Goal: Task Accomplishment & Management: Use online tool/utility

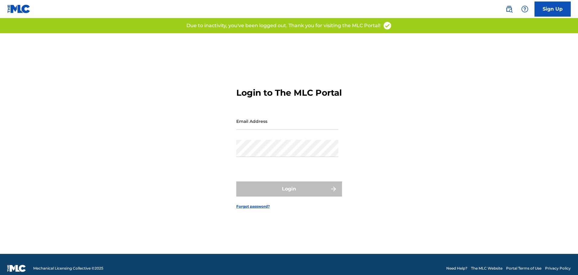
click at [260, 130] on input "Email Address" at bounding box center [287, 121] width 102 height 17
type input "[EMAIL_ADDRESS][DOMAIN_NAME]"
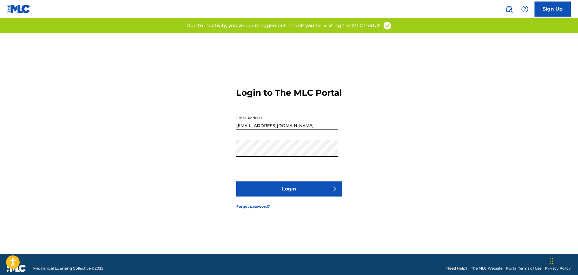
click at [298, 193] on button "Login" at bounding box center [289, 189] width 106 height 15
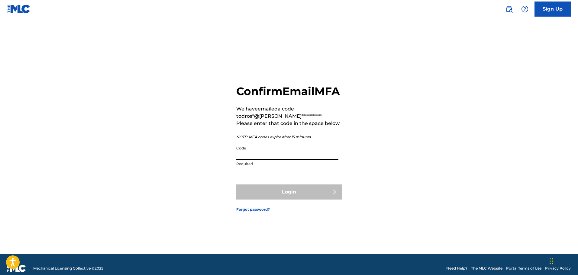
click at [285, 160] on input "Code" at bounding box center [287, 151] width 102 height 17
paste input "872132"
click at [290, 196] on div "Login" at bounding box center [289, 192] width 106 height 15
click at [265, 160] on input "872132" at bounding box center [287, 151] width 102 height 17
drag, startPoint x: 293, startPoint y: 159, endPoint x: 219, endPoint y: 163, distance: 74.8
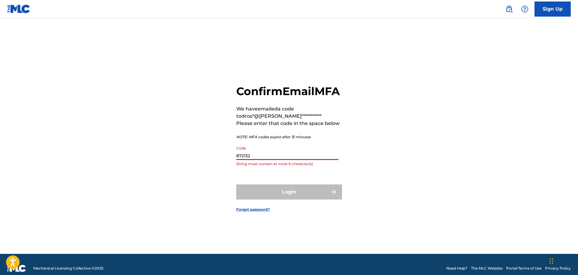
click at [219, 163] on div "**********" at bounding box center [289, 143] width 423 height 221
paste input
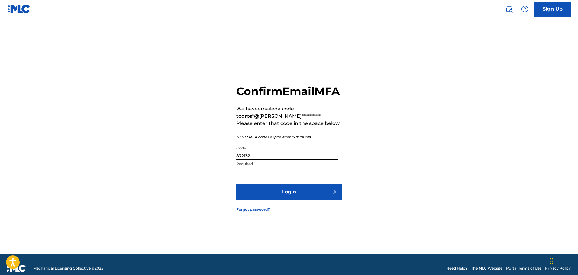
type input "872132"
click at [282, 195] on button "Login" at bounding box center [289, 192] width 106 height 15
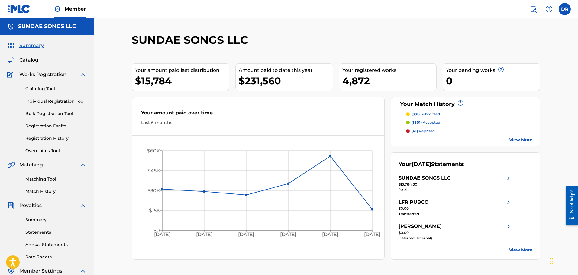
click at [26, 57] on span "Catalog" at bounding box center [28, 60] width 19 height 7
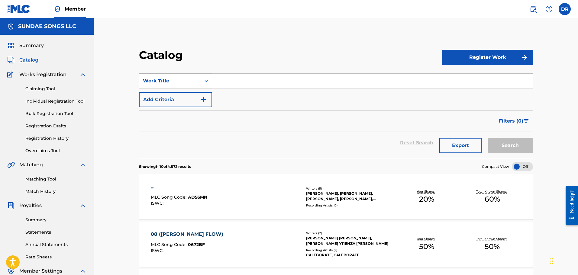
click at [178, 83] on div "Work Title" at bounding box center [170, 80] width 54 height 7
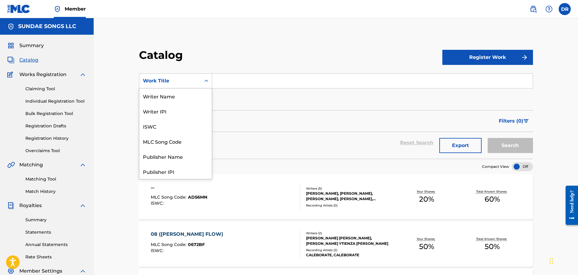
scroll to position [91, 0]
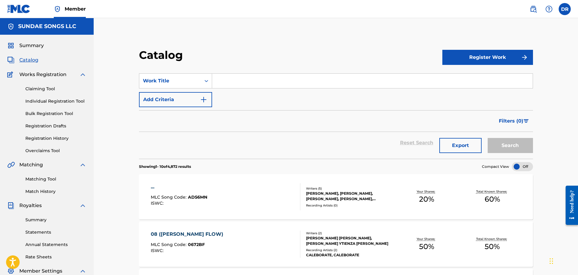
click at [224, 82] on input "Search Form" at bounding box center [372, 81] width 321 height 15
click at [188, 83] on div "Work Title" at bounding box center [170, 80] width 54 height 7
click at [224, 82] on input "Search Form" at bounding box center [372, 81] width 321 height 15
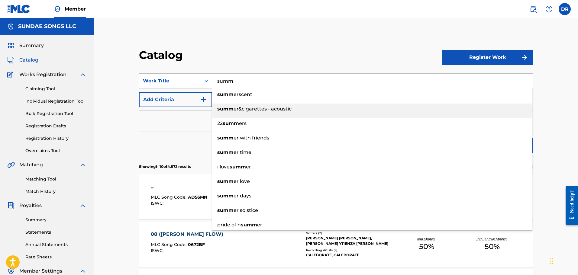
click at [245, 106] on div "summ er&cigarettes - acoustic" at bounding box center [372, 109] width 320 height 11
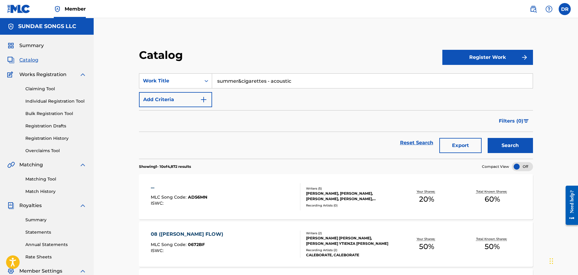
drag, startPoint x: 297, startPoint y: 82, endPoint x: 266, endPoint y: 83, distance: 30.9
click at [266, 83] on input "summer&cigarettes - acoustic" at bounding box center [372, 81] width 321 height 15
type input "summer&cigarettes"
click at [515, 144] on button "Search" at bounding box center [510, 145] width 45 height 15
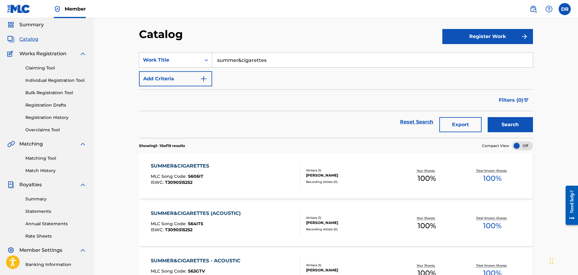
scroll to position [60, 0]
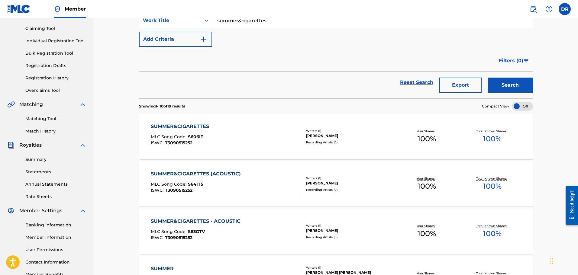
click at [187, 126] on div "SUMMER&CIGARETTES" at bounding box center [181, 126] width 61 height 7
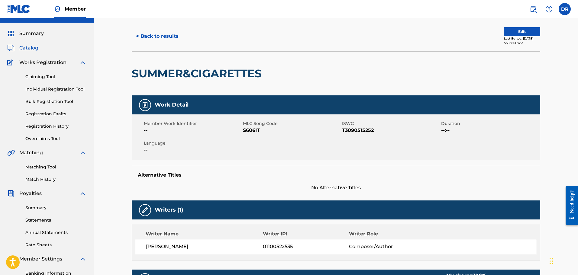
scroll to position [30, 0]
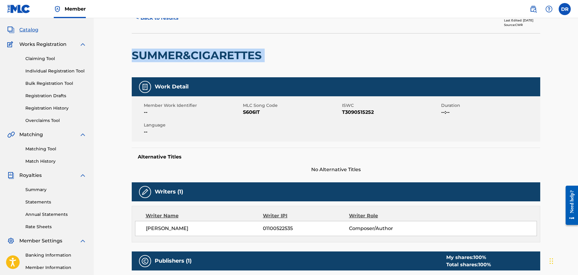
drag, startPoint x: 268, startPoint y: 56, endPoint x: 132, endPoint y: 56, distance: 136.1
click at [132, 56] on div "SUMMER&CIGARETTES" at bounding box center [336, 55] width 409 height 44
copy div "SUMMER&CIGARETTES"
click at [53, 150] on link "Matching Tool" at bounding box center [55, 149] width 61 height 6
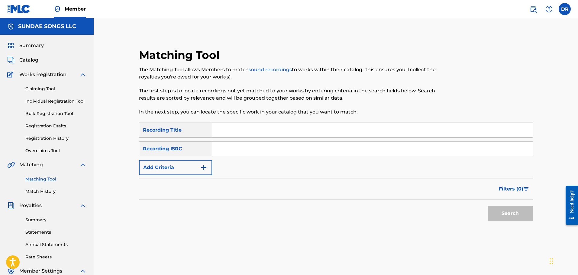
paste input "SUMMER&CIGARETTES"
type input "SUMMER&CIGARETTES"
click at [523, 213] on button "Search" at bounding box center [510, 213] width 45 height 15
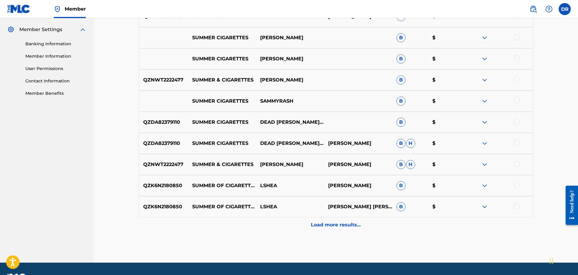
scroll to position [259, 0]
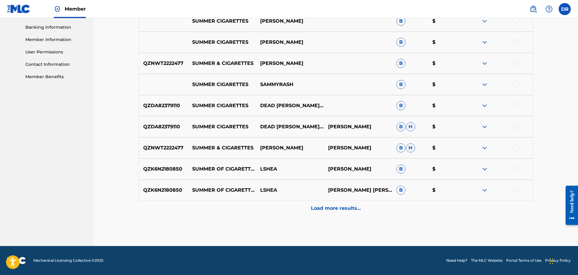
click at [353, 212] on p "Load more results..." at bounding box center [336, 208] width 50 height 7
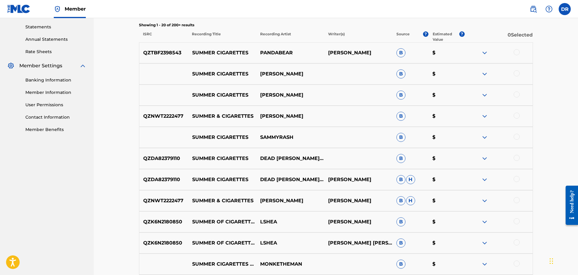
scroll to position [198, 0]
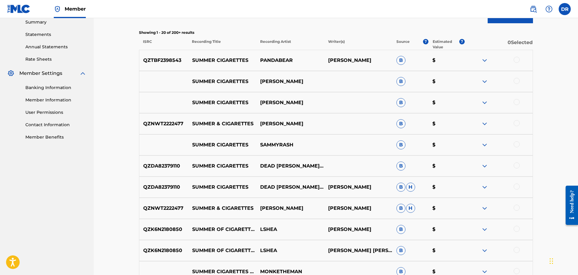
drag, startPoint x: 307, startPoint y: 124, endPoint x: 260, endPoint y: 124, distance: 46.6
click at [260, 124] on p "[PERSON_NAME]" at bounding box center [290, 123] width 68 height 7
copy p "[PERSON_NAME]"
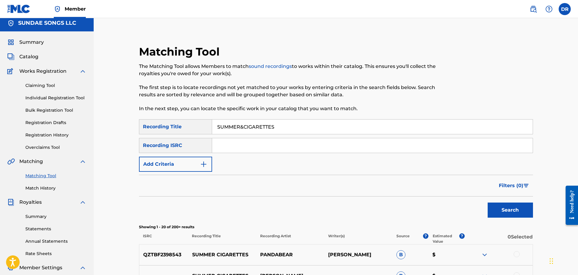
scroll to position [0, 0]
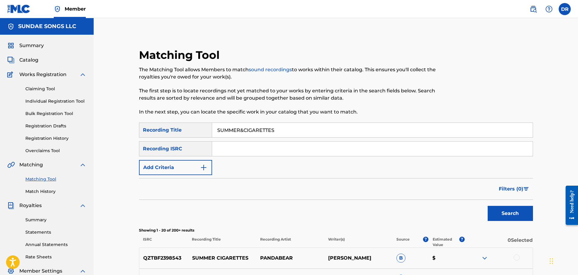
click at [35, 60] on span "Catalog" at bounding box center [28, 60] width 19 height 7
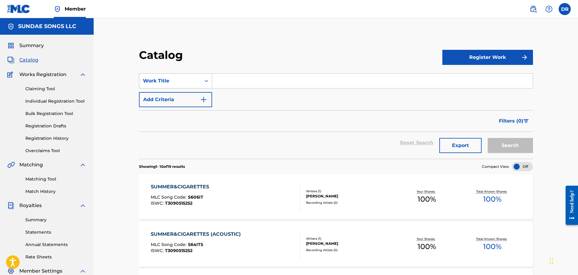
click at [185, 75] on div "Work Title" at bounding box center [175, 80] width 73 height 15
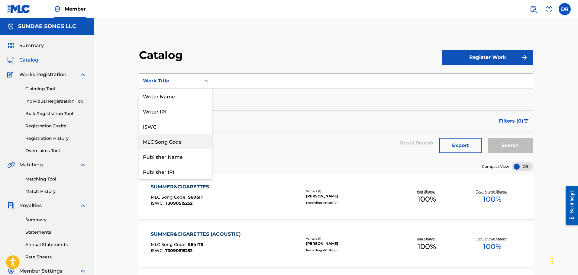
drag, startPoint x: 181, startPoint y: 139, endPoint x: 207, endPoint y: 120, distance: 31.6
click at [183, 138] on div "MLC Song Code" at bounding box center [175, 141] width 73 height 15
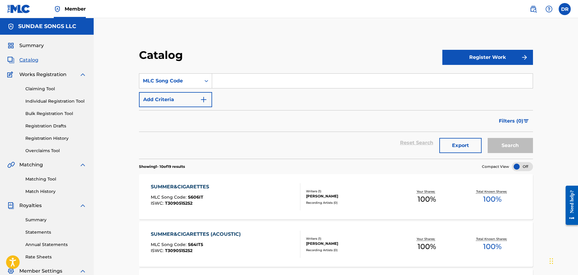
paste input "2D7V2V"
type input "2D7V2V"
click at [508, 142] on button "Search" at bounding box center [510, 145] width 45 height 15
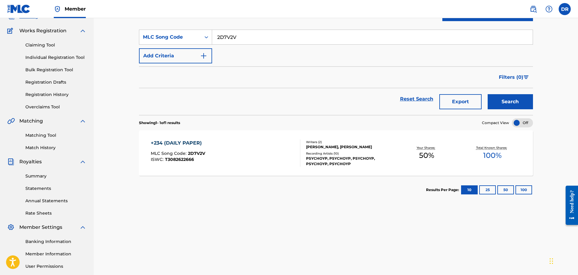
scroll to position [60, 0]
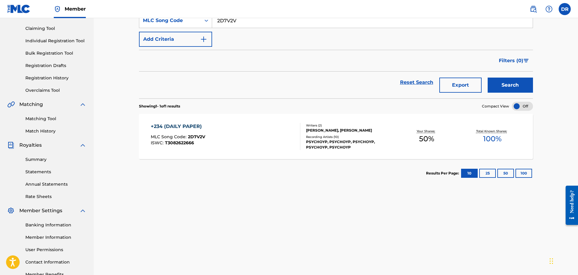
click at [183, 125] on div "+234 (DAILY PAPER)" at bounding box center [178, 126] width 54 height 7
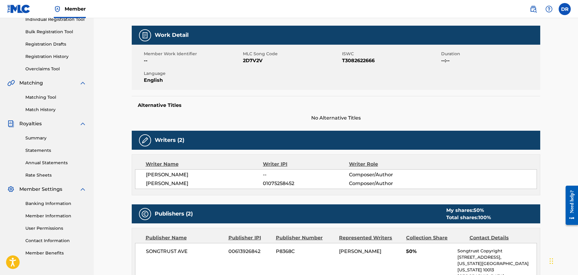
scroll to position [23, 0]
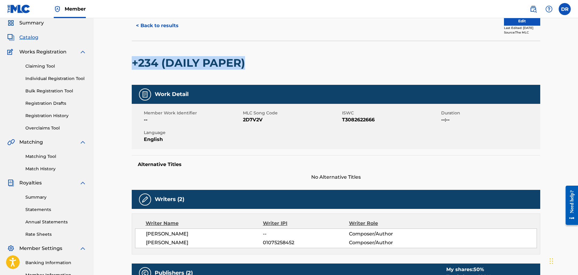
drag, startPoint x: 206, startPoint y: 65, endPoint x: 149, endPoint y: 63, distance: 57.5
click at [133, 65] on h2 "+234 (DAILY PAPER)" at bounding box center [190, 63] width 116 height 14
copy h2 "+234 (DAILY PAPER)"
click at [42, 157] on link "Matching Tool" at bounding box center [55, 157] width 61 height 6
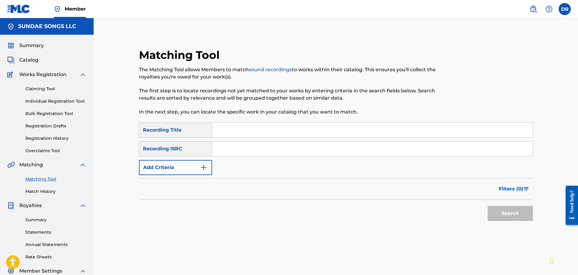
paste input "+234 (DAILY PAPER)"
click at [531, 215] on button "Search" at bounding box center [510, 213] width 45 height 15
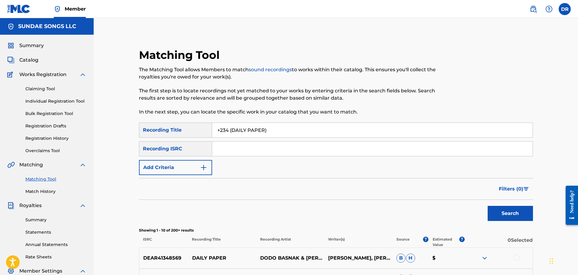
drag, startPoint x: 267, startPoint y: 132, endPoint x: 183, endPoint y: 130, distance: 84.4
click at [183, 130] on div "SearchWithCriteria5eaf26c1-89c4-4b81-927b-9fc5773557b2 Recording Title +234 (DA…" at bounding box center [336, 130] width 394 height 15
paste input "ABJ TO [GEOGRAPHIC_DATA]"
type input "ABJ TO [GEOGRAPHIC_DATA]"
click at [507, 215] on button "Search" at bounding box center [510, 213] width 45 height 15
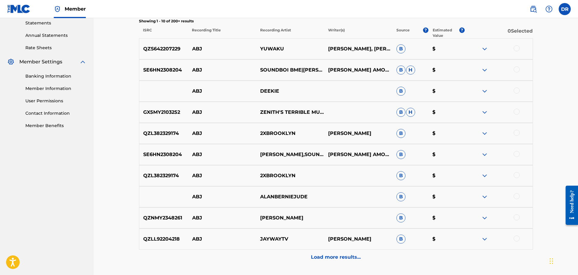
scroll to position [212, 0]
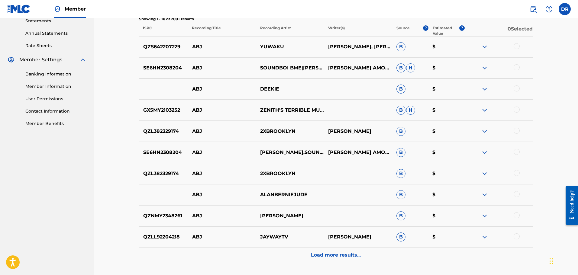
click at [351, 254] on p "Load more results..." at bounding box center [336, 255] width 50 height 7
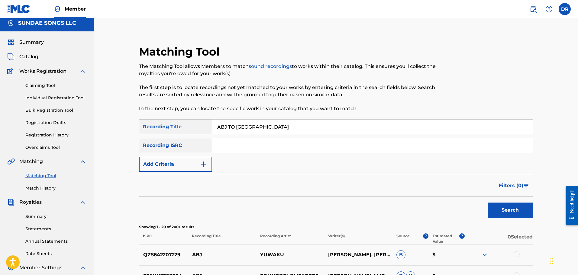
scroll to position [0, 0]
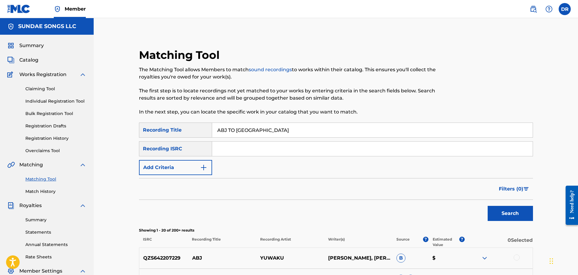
click at [194, 170] on button "Add Criteria" at bounding box center [175, 167] width 73 height 15
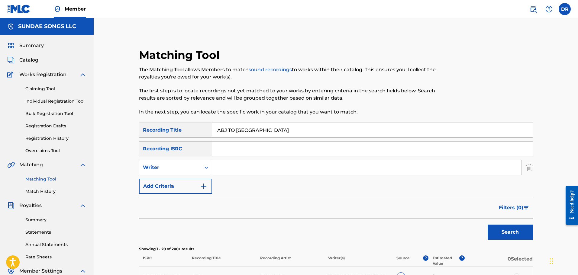
click at [194, 170] on div "Writer" at bounding box center [170, 167] width 54 height 7
drag, startPoint x: 190, startPoint y: 181, endPoint x: 220, endPoint y: 175, distance: 29.9
click at [192, 181] on div "Recording Artist" at bounding box center [175, 182] width 73 height 15
click at [240, 167] on input "Search Form" at bounding box center [367, 168] width 310 height 15
type input "PSYCHOYP"
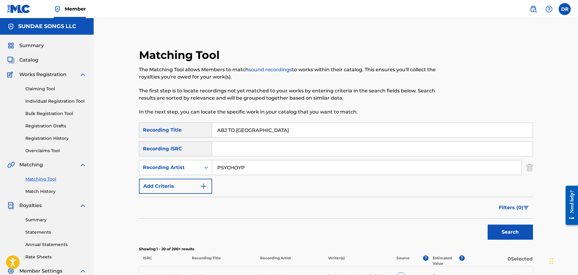
click at [509, 228] on button "Search" at bounding box center [510, 232] width 45 height 15
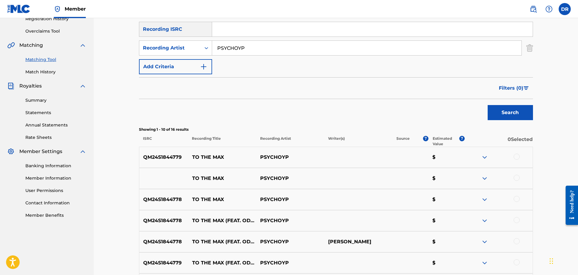
scroll to position [91, 0]
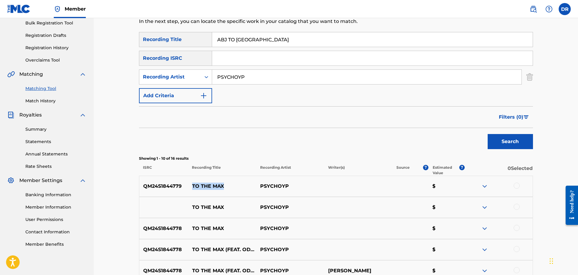
drag, startPoint x: 225, startPoint y: 187, endPoint x: 192, endPoint y: 186, distance: 33.3
click at [192, 186] on p "TO THE MAX" at bounding box center [222, 186] width 68 height 7
copy p "TO THE MAX"
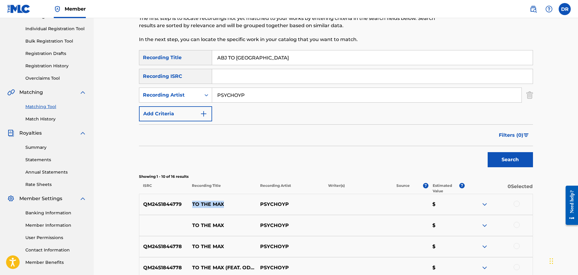
scroll to position [0, 0]
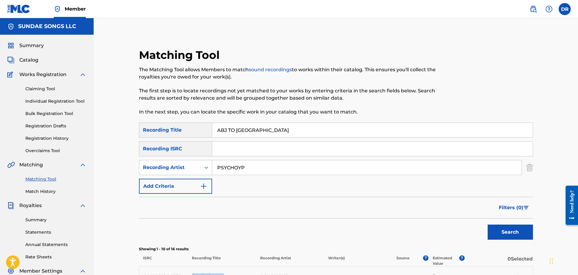
drag, startPoint x: 30, startPoint y: 58, endPoint x: 81, endPoint y: 83, distance: 56.5
click at [31, 59] on span "Catalog" at bounding box center [28, 60] width 19 height 7
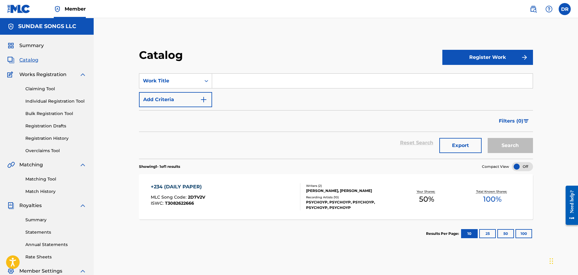
paste input "TO THE MAX"
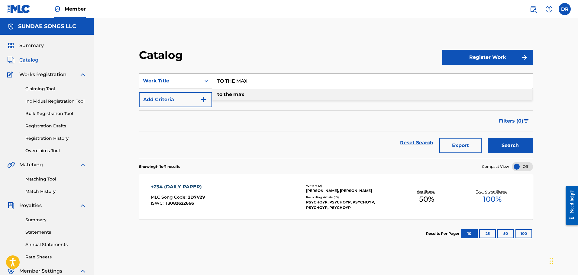
type input "TO THE MAX"
click at [508, 146] on button "Search" at bounding box center [510, 145] width 45 height 15
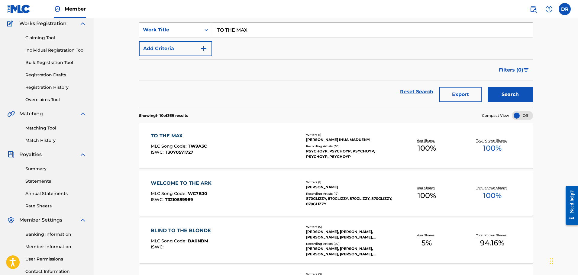
scroll to position [60, 0]
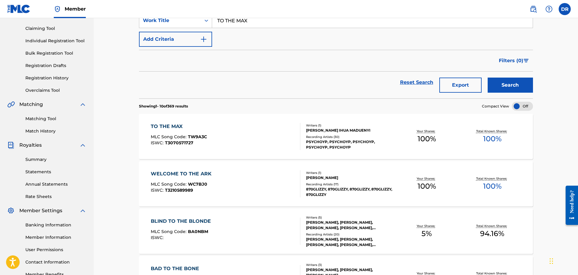
click at [173, 124] on div "TO THE MAX" at bounding box center [179, 126] width 56 height 7
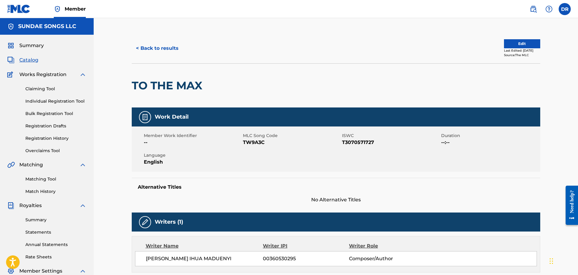
click at [147, 50] on button "< Back to results" at bounding box center [157, 48] width 51 height 15
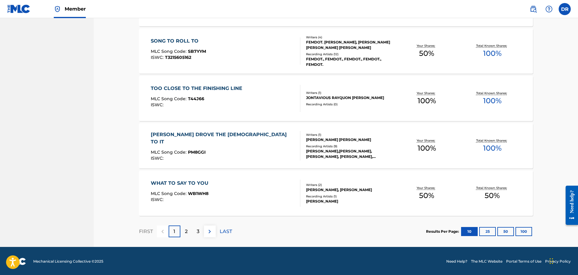
scroll to position [432, 0]
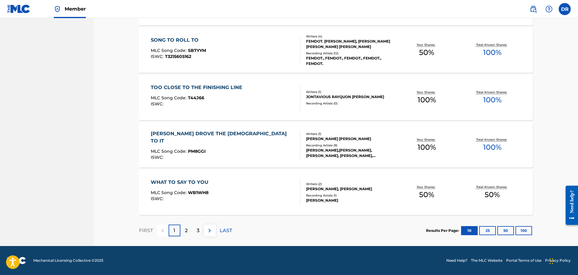
click at [191, 86] on div "TOO CLOSE TO THE FINISHING LINE" at bounding box center [198, 87] width 95 height 7
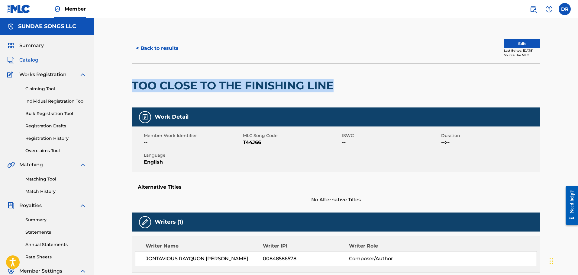
drag, startPoint x: 322, startPoint y: 84, endPoint x: 123, endPoint y: 82, distance: 199.3
click at [123, 82] on div "< Back to results Edit Last Edited: [DATE] Source: The MLC TOO CLOSE TO THE FIN…" at bounding box center [336, 255] width 485 height 475
click at [50, 178] on link "Matching Tool" at bounding box center [55, 179] width 61 height 6
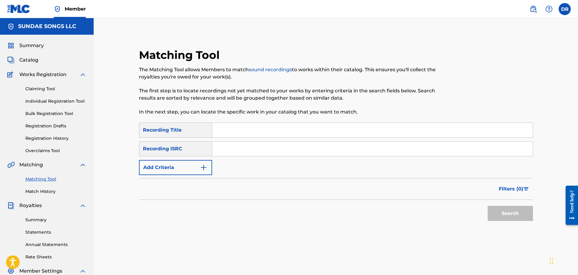
paste input "TOO CLOSE TO THE FINISHING LINE"
type input "TOO CLOSE TO THE FINISHING LINE"
click at [512, 211] on button "Search" at bounding box center [510, 213] width 45 height 15
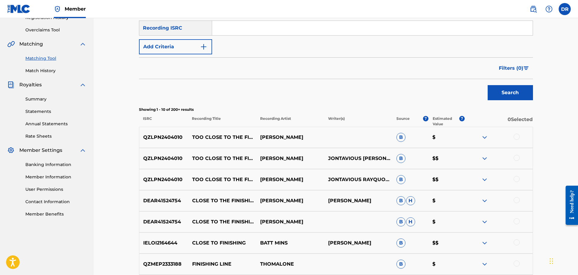
scroll to position [151, 0]
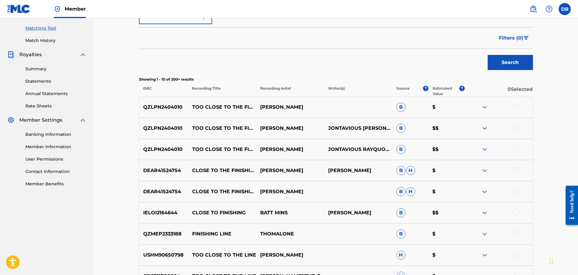
click at [517, 104] on div at bounding box center [517, 107] width 6 height 6
click at [516, 126] on div at bounding box center [517, 128] width 6 height 6
click at [518, 149] on div at bounding box center [517, 149] width 6 height 6
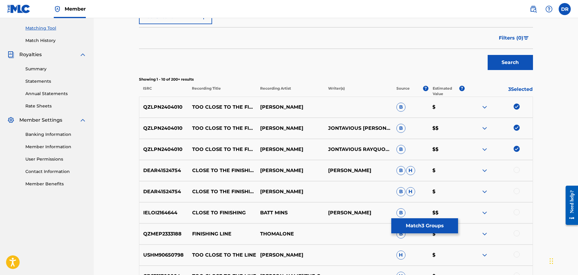
click at [417, 225] on button "Match 3 Groups" at bounding box center [425, 226] width 67 height 15
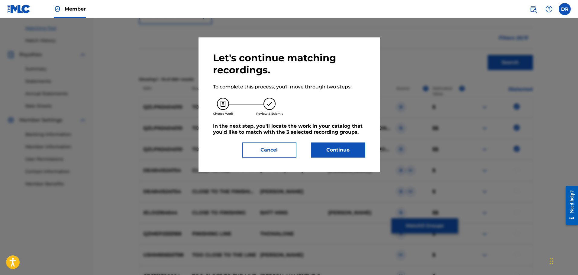
click at [328, 145] on button "Continue" at bounding box center [338, 150] width 54 height 15
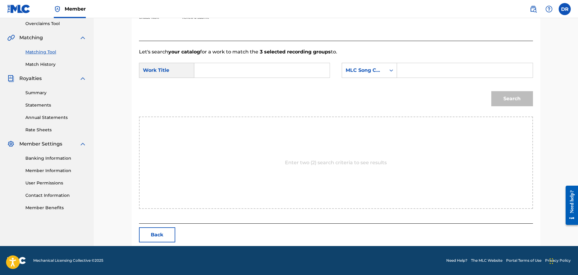
paste input "TOO CLOSE TO THE FINISHING LINE"
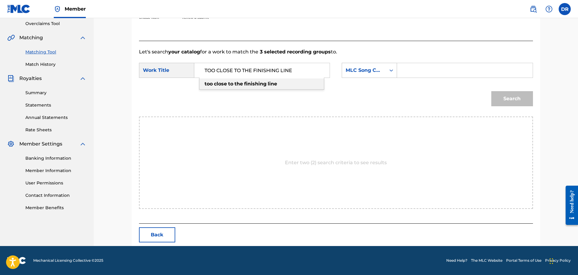
type input "TOO CLOSE TO THE FINISHING LINE"
click at [409, 72] on input "Search Form" at bounding box center [464, 70] width 125 height 15
click at [357, 69] on div "MLC Song Code" at bounding box center [364, 70] width 37 height 7
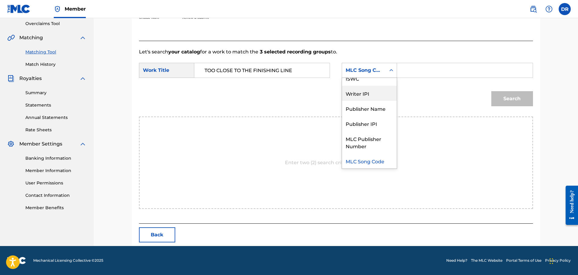
scroll to position [0, 0]
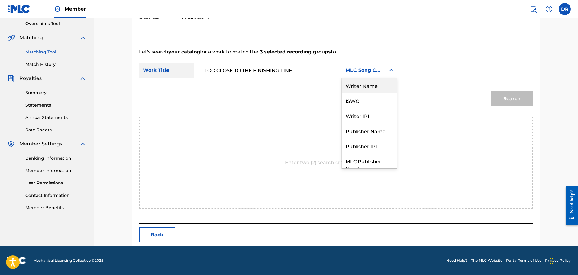
click at [359, 89] on div "Writer Name" at bounding box center [369, 85] width 55 height 15
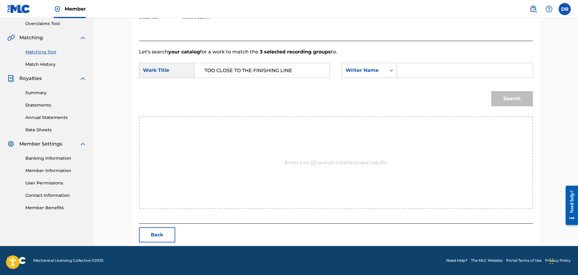
click at [415, 71] on input "Search Form" at bounding box center [464, 70] width 125 height 15
type input "[PERSON_NAME]"
click at [524, 100] on button "Search" at bounding box center [513, 98] width 42 height 15
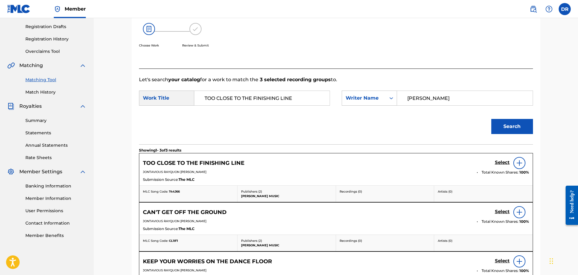
scroll to position [127, 0]
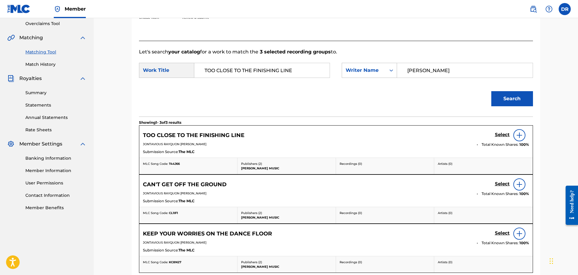
click at [505, 133] on h5 "Select" at bounding box center [502, 135] width 15 height 6
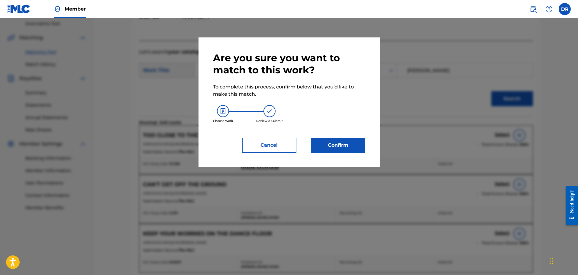
click at [331, 145] on button "Confirm" at bounding box center [338, 145] width 54 height 15
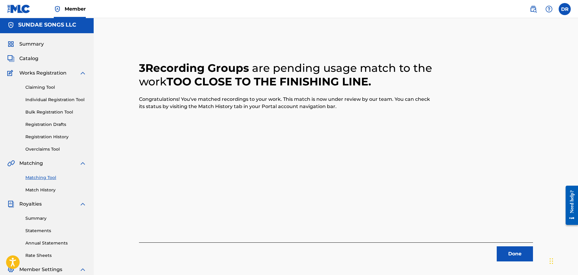
scroll to position [0, 0]
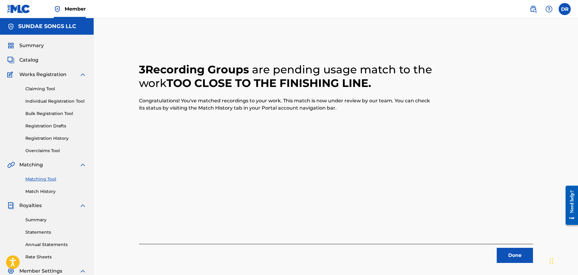
click at [25, 60] on span "Catalog" at bounding box center [28, 60] width 19 height 7
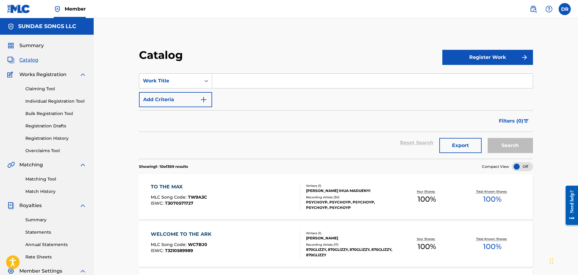
paste input "DADDY'S DOUGH"
type input "DADDY'S DOUGH"
click at [523, 147] on button "Search" at bounding box center [510, 145] width 45 height 15
